Goal: Task Accomplishment & Management: Use online tool/utility

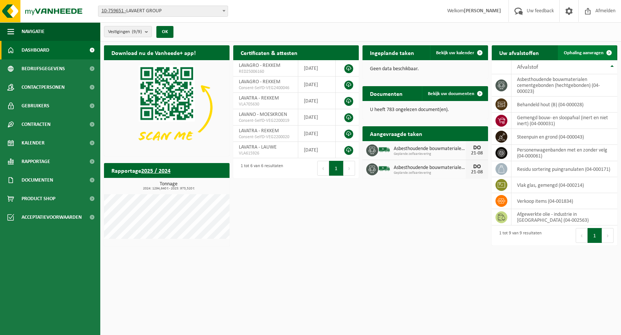
click at [587, 50] on span "Ophaling aanvragen" at bounding box center [583, 52] width 40 height 5
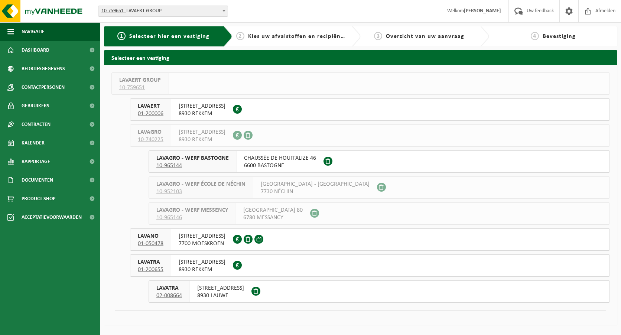
click at [219, 295] on span "8930 LAUWE" at bounding box center [220, 295] width 47 height 7
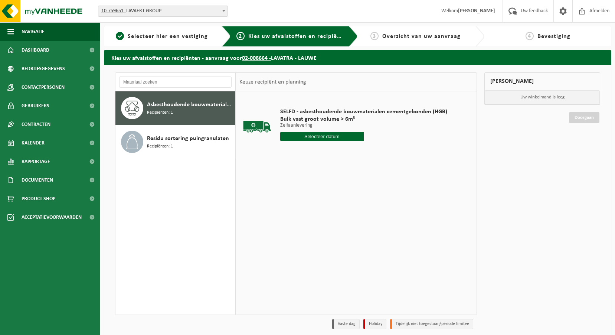
click at [333, 135] on input "text" at bounding box center [322, 136] width 84 height 9
click at [338, 215] on div "22" at bounding box center [339, 214] width 13 height 12
type input "Van [DATE]"
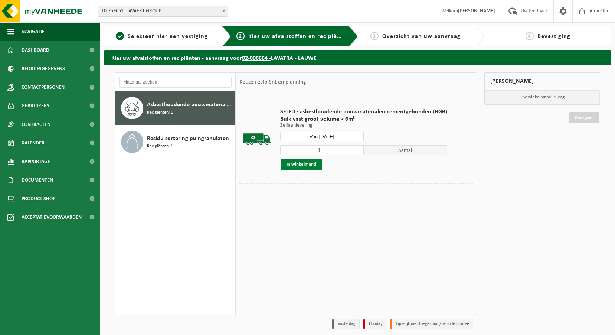
click at [301, 164] on button "In winkelmand" at bounding box center [301, 164] width 41 height 12
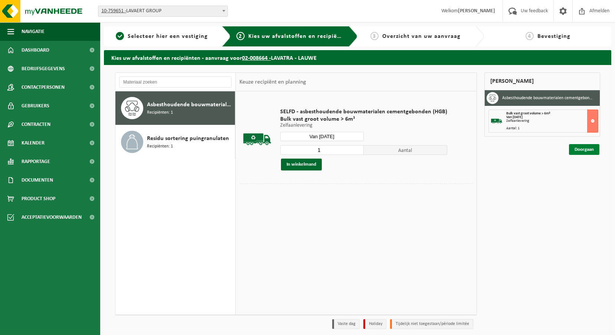
click at [577, 149] on link "Doorgaan" at bounding box center [584, 149] width 30 height 11
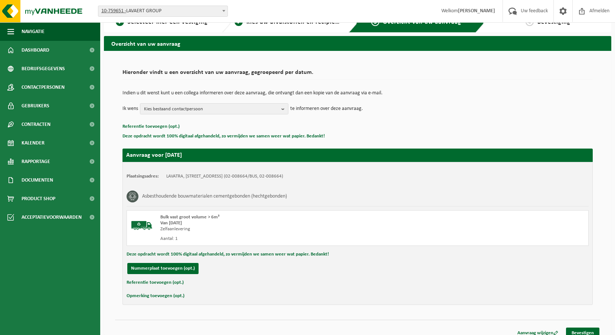
scroll to position [22, 0]
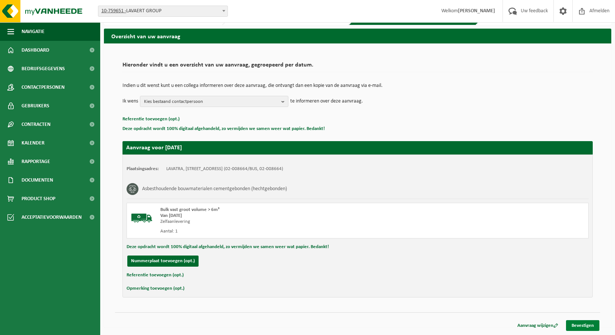
click at [596, 324] on link "Bevestigen" at bounding box center [582, 325] width 33 height 11
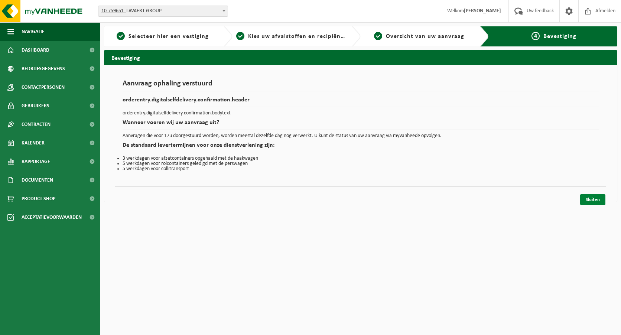
click at [596, 201] on link "Sluiten" at bounding box center [592, 199] width 25 height 11
